Goal: Contribute content: Contribute content

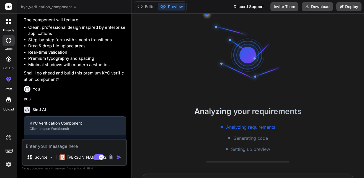
scroll to position [159, 0]
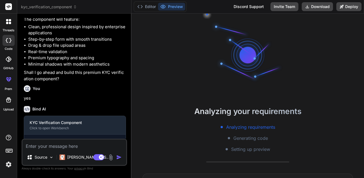
click at [8, 28] on label "threads" at bounding box center [8, 30] width 12 height 5
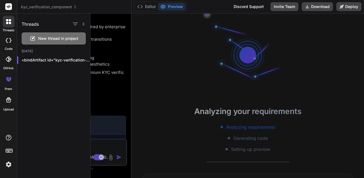
click at [46, 37] on span "New thread in project" at bounding box center [58, 39] width 40 height 6
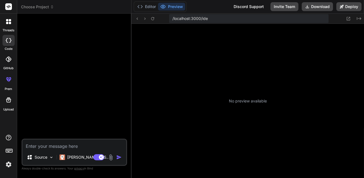
scroll to position [111, 0]
type textarea "x"
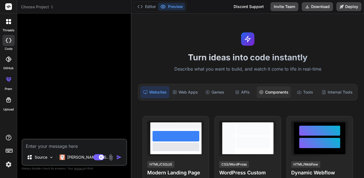
click at [272, 92] on div "Components" at bounding box center [274, 92] width 34 height 12
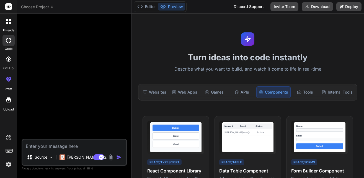
click at [77, 146] on textarea at bounding box center [74, 145] width 104 height 10
type textarea "m"
type textarea "x"
type textarea "ma"
type textarea "x"
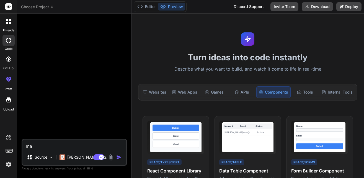
type textarea "mak"
type textarea "x"
type textarea "make"
type textarea "x"
type textarea "make"
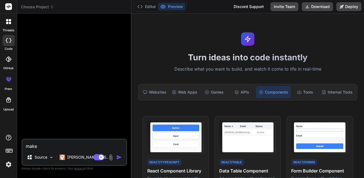
type textarea "x"
type textarea "make a"
type textarea "x"
type textarea "make a"
type textarea "x"
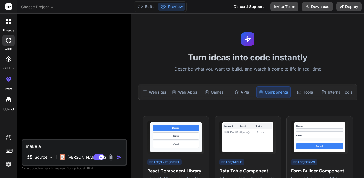
type textarea "make a m"
type textarea "x"
type textarea "make a mo"
type textarea "x"
type textarea "make a mod"
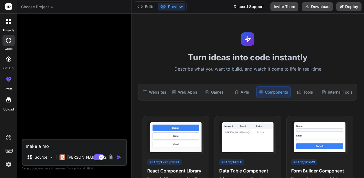
type textarea "x"
type textarea "make a moda"
type textarea "x"
type textarea "make a modal"
type textarea "x"
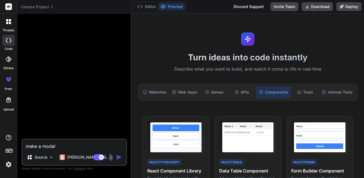
type textarea "make a modal"
type textarea "x"
type textarea "make a modal i"
type textarea "x"
type textarea "make a modal in"
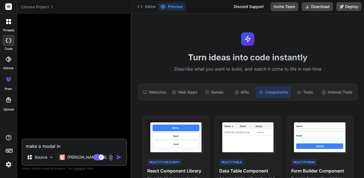
type textarea "x"
type textarea "make a modal in"
type textarea "x"
type textarea "make a modal in t"
type textarea "x"
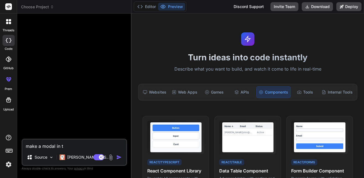
type textarea "make a modal in th"
type textarea "x"
type textarea "make a modal in thi"
type textarea "x"
type textarea "make a modal in this"
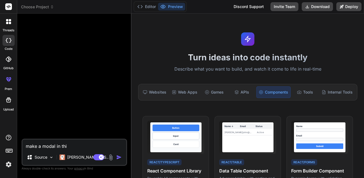
type textarea "x"
type textarea "make a modal in this"
type textarea "x"
type textarea "make a modal in this m"
type textarea "x"
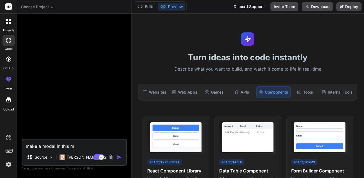
type textarea "make a modal in this mo"
type textarea "x"
type textarea "make a modal in this mod"
type textarea "x"
type textarea "make a modal in this moda"
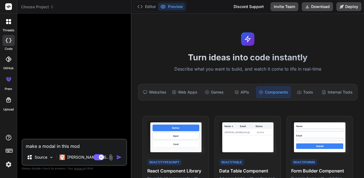
type textarea "x"
type textarea "make a modal in this modal"
type textarea "x"
type textarea "make a modal in this modal"
type textarea "x"
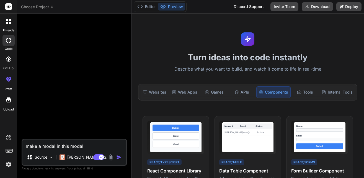
type textarea "make a modal in this modal i"
type textarea "x"
type textarea "make a modal in this modal i"
type textarea "x"
type textarea "make a modal in this modal i w"
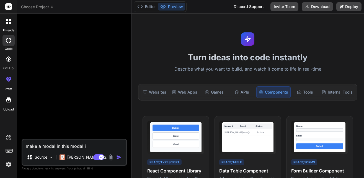
type textarea "x"
type textarea "make a modal in this modal i wl"
type textarea "x"
type textarea "make a modal in this modal i w"
type textarea "x"
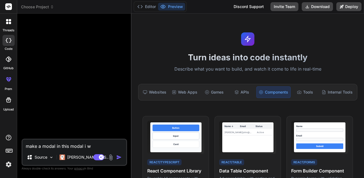
type textarea "make a modal in this modal i wi"
type textarea "x"
type textarea "make a modal in this modal i wil"
type textarea "x"
type textarea "make a modal in this modal i will"
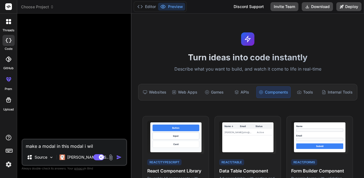
type textarea "x"
type textarea "make a modal in this modal i will"
type textarea "x"
type textarea "make a modal in this modal i will e"
type textarea "x"
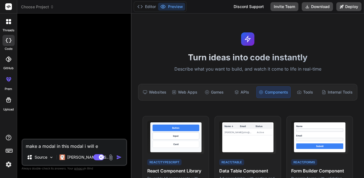
type textarea "make a modal in this modal i will el"
type textarea "x"
type textarea "make a modal in this modal i will ell"
type textarea "x"
type textarea "make a modal in this modal i will el"
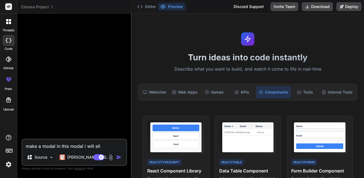
type textarea "x"
type textarea "make a modal in this modal i will e"
type textarea "x"
type textarea "make a modal in this modal i will"
type textarea "x"
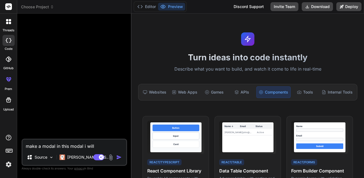
type textarea "make a modal in this modal i will t"
type textarea "x"
type textarea "make a modal in this modal i will te"
type textarea "x"
type textarea "make a modal in this modal i will tel"
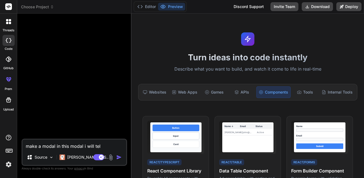
type textarea "x"
type textarea "make a modal in this modal i will tell"
type textarea "x"
type textarea "make a modal in this modal i will tell"
type textarea "x"
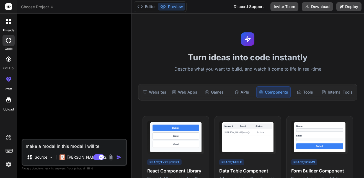
type textarea "make a modal in this modal i will tell s"
type textarea "x"
type textarea "make a modal in this modal i will tell se"
type textarea "x"
type textarea "make a modal in this modal i will tell sel"
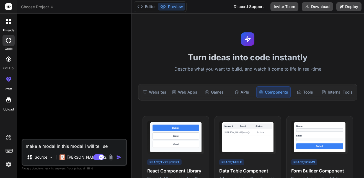
type textarea "x"
type textarea "make a modal in this modal i will tell sell"
type textarea "x"
type textarea "make a modal in this modal i will tell selle"
type textarea "x"
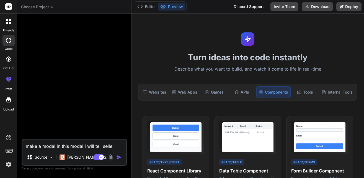
type textarea "make a modal in this modal i will tell seller"
type textarea "x"
type textarea "make a modal in this modal i will tell seller"
type textarea "x"
type textarea "make a modal in this modal i will tell seller t"
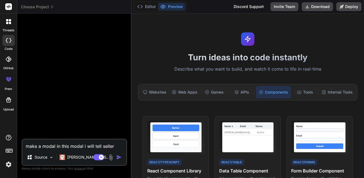
type textarea "x"
type textarea "make a modal in this modal i will tell seller th"
type textarea "x"
type textarea "make a modal in this modal i will tell seller tha"
type textarea "x"
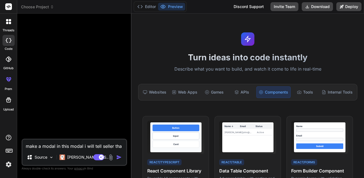
type textarea "make a modal in this modal i will tell seller that"
type textarea "x"
type textarea "make a modal in this modal i will tell seller that"
type textarea "x"
type textarea "make a modal in this modal i will tell seller that u"
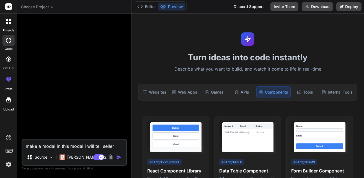
type textarea "x"
type textarea "make a modal in this modal i will tell seller that u"
type textarea "x"
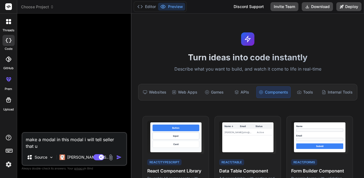
type textarea "make a modal in this modal i will tell seller that u h"
type textarea "x"
type textarea "make a modal in this modal i will tell seller that u ha"
type textarea "x"
type textarea "make a modal in this modal i will tell seller that u hav"
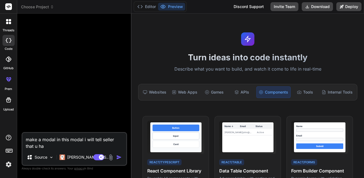
type textarea "x"
type textarea "make a modal in this modal i will tell seller that u have"
type textarea "x"
type textarea "make a modal in this modal i will tell seller that u have"
type textarea "x"
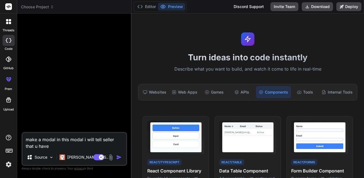
type textarea "make a modal in this modal i will tell seller that u have n"
type textarea "x"
type textarea "make a modal in this modal i will tell seller that u have no"
type textarea "x"
type textarea "make a modal in this modal i will tell seller that u have not"
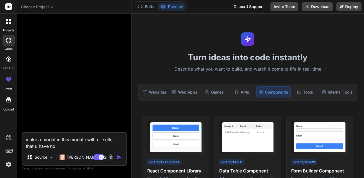
type textarea "x"
type textarea "make a modal in this modal i will tell seller that u have not"
type textarea "x"
type textarea "make a modal in this modal i will tell seller that u have not s"
type textarea "x"
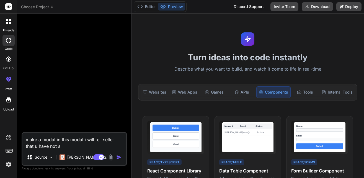
type textarea "make a modal in this modal i will tell seller that u have not se"
type textarea "x"
type textarea "make a modal in this modal i will tell seller that u have not set"
type textarea "x"
type textarea "make a modal in this modal i will tell seller that u have not set"
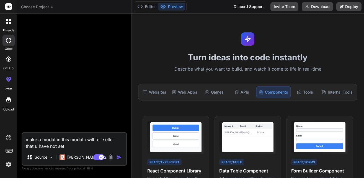
type textarea "x"
type textarea "make a modal in this modal i will tell seller that u have not set p"
type textarea "x"
type textarea "make a modal in this modal i will tell seller that u have not set pi"
type textarea "x"
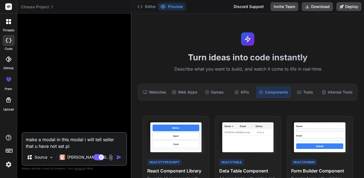
type textarea "make a modal in this modal i will tell seller that u have not set pic"
type textarea "x"
type textarea "make a modal in this modal i will tell seller that u have not set pick"
type textarea "x"
type textarea "make a modal in this modal i will tell seller that u have not set picku"
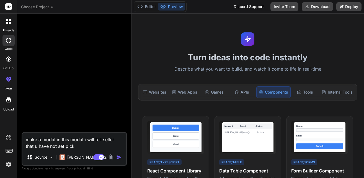
type textarea "x"
type textarea "make a modal in this modal i will tell seller that u have not set pickup"
type textarea "x"
type textarea "make a modal in this modal i will tell seller that u have not set pickup"
type textarea "x"
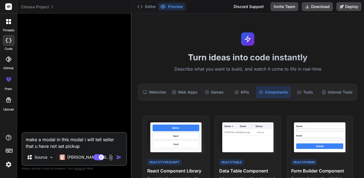
type textarea "make a modal in this modal i will tell seller that u have not set pickup a"
type textarea "x"
type textarea "make a modal in this modal i will tell seller that u have not set pickup ad"
type textarea "x"
type textarea "make a modal in this modal i will tell seller that u have not set pickup add"
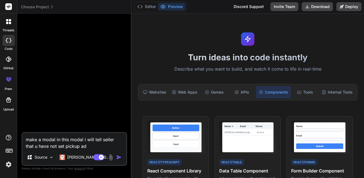
type textarea "x"
type textarea "make a modal in this modal i will tell seller that u have not set pickup addr"
type textarea "x"
type textarea "make a modal in this modal i will tell seller that u have not set pickup addre"
type textarea "x"
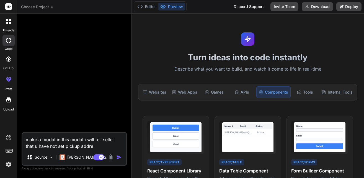
type textarea "make a modal in this modal i will tell seller that u have not set pickup addres"
type textarea "x"
type textarea "make a modal in this modal i will tell seller that u have not set pickup address"
type textarea "x"
type textarea "make a modal in this modal i will tell seller that u have not set pickup address"
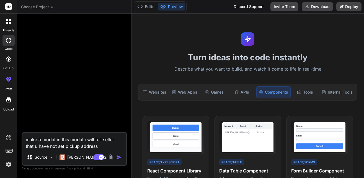
type textarea "x"
type textarea "make a modal in this modal i will tell seller that u have not set pickup addres…"
type textarea "x"
type textarea "make a modal in this modal i will tell seller that u have not set pickup addres…"
type textarea "x"
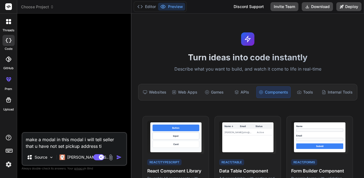
type textarea "make a modal in this modal i will tell seller that u have not set pickup addres…"
type textarea "x"
type textarea "make a modal in this modal i will tell seller that u have not set pickup addres…"
type textarea "x"
type textarea "make a modal in this modal i will tell seller that u have not set pickup addres…"
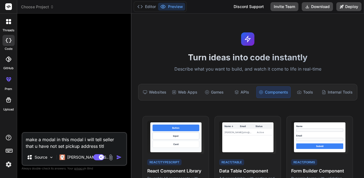
type textarea "x"
type textarea "make a modal in this modal i will tell seller that u have not set pickup addres…"
type textarea "x"
type textarea "make a modal in this modal i will tell seller that u have not set pickup addres…"
type textarea "x"
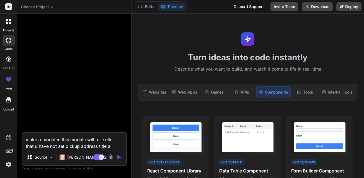
type textarea "make a modal in this modal i will tell seller that u have not set pickup addres…"
type textarea "x"
type textarea "make a modal in this modal i will tell seller that u have not set pickup addres…"
type textarea "x"
type textarea "make a modal in this modal i will tell seller that u have not set pickup addres…"
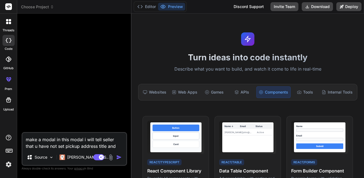
type textarea "x"
type textarea "make a modal in this modal i will tell seller that u have not set pickup addres…"
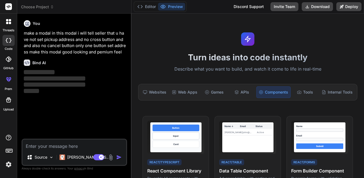
click at [62, 145] on textarea at bounding box center [74, 145] width 104 height 10
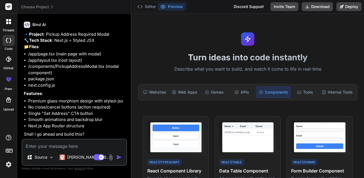
scroll to position [191, 0]
click at [73, 147] on textarea at bounding box center [74, 145] width 104 height 10
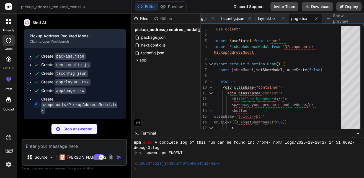
scroll to position [327, 0]
click at [138, 60] on icon at bounding box center [137, 60] width 5 height 5
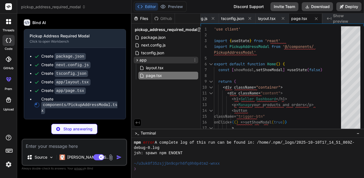
click at [136, 58] on icon at bounding box center [137, 60] width 5 height 5
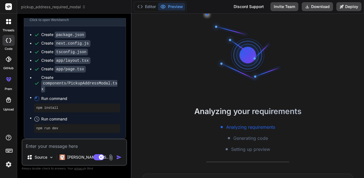
scroll to position [349, 0]
drag, startPoint x: 36, startPoint y: 108, endPoint x: 59, endPoint y: 109, distance: 23.0
click at [59, 109] on pre "npm install" at bounding box center [77, 108] width 82 height 4
drag, startPoint x: 59, startPoint y: 109, endPoint x: 36, endPoint y: 108, distance: 23.3
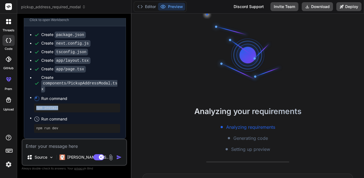
click at [36, 108] on div "npm install" at bounding box center [77, 108] width 86 height 9
drag, startPoint x: 36, startPoint y: 108, endPoint x: 62, endPoint y: 108, distance: 26.3
click at [62, 108] on div "npm install" at bounding box center [77, 108] width 86 height 9
click at [62, 108] on pre "npm install" at bounding box center [77, 108] width 82 height 4
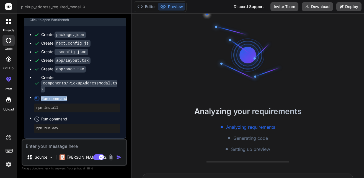
drag, startPoint x: 70, startPoint y: 98, endPoint x: 42, endPoint y: 98, distance: 27.2
click at [42, 98] on span "Run command" at bounding box center [80, 99] width 79 height 6
drag, startPoint x: 42, startPoint y: 98, endPoint x: 71, endPoint y: 100, distance: 29.4
click at [71, 100] on span "Run command" at bounding box center [80, 99] width 79 height 6
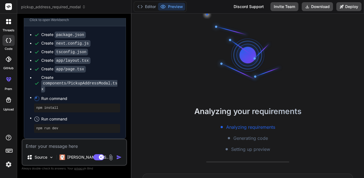
click at [71, 100] on span "Run command" at bounding box center [80, 99] width 79 height 6
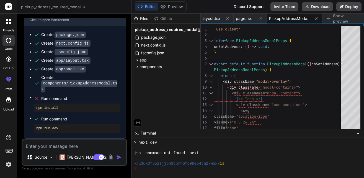
scroll to position [0, 115]
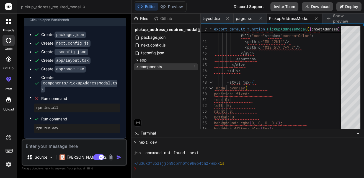
click at [169, 65] on div "components" at bounding box center [166, 66] width 65 height 7
click at [162, 75] on span "PickupAddressModal.tsx" at bounding box center [169, 74] width 47 height 7
